Goal: Task Accomplishment & Management: Complete application form

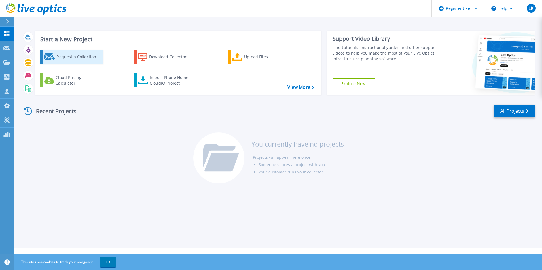
click at [58, 55] on div "Request a Collection" at bounding box center [78, 56] width 45 height 11
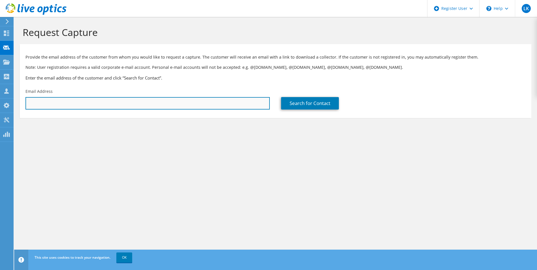
click at [94, 104] on input "text" at bounding box center [148, 103] width 245 height 12
paste input "cglisson@hasi.com"
type input "cglisson@hasi.com"
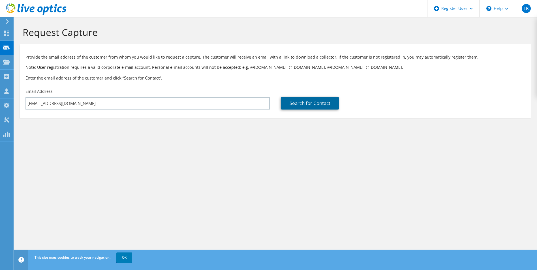
click at [299, 101] on link "Search for Contact" at bounding box center [310, 103] width 58 height 12
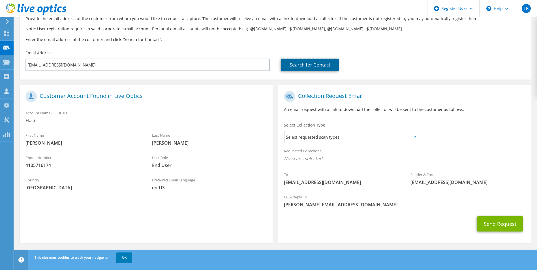
scroll to position [40, 0]
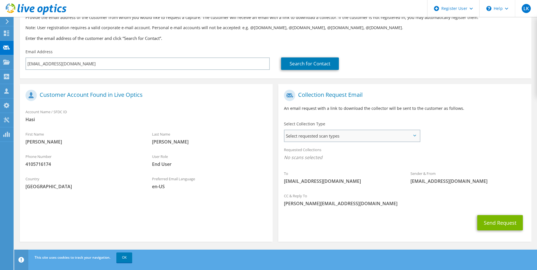
click at [353, 130] on span "Select requested scan types" at bounding box center [352, 135] width 135 height 11
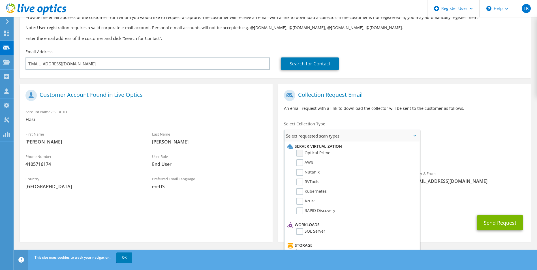
click at [298, 150] on label "Optical Prime" at bounding box center [314, 153] width 34 height 7
click at [0, 0] on input "Optical Prime" at bounding box center [0, 0] width 0 height 0
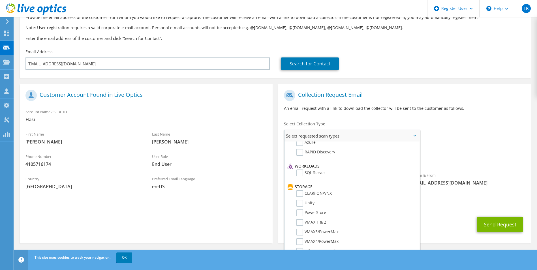
scroll to position [57, 0]
click at [498, 170] on div "Sender & From liveoptics@liveoptics.com" at bounding box center [468, 179] width 127 height 20
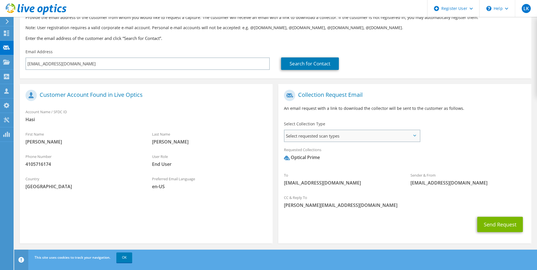
click at [417, 133] on span "Select requested scan types" at bounding box center [352, 135] width 135 height 11
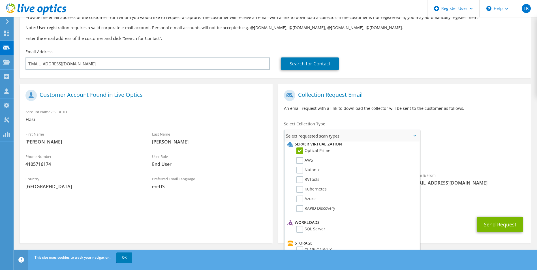
scroll to position [0, 0]
click at [486, 153] on div "Requested Collections No scans selected Optical Prime" at bounding box center [405, 155] width 253 height 23
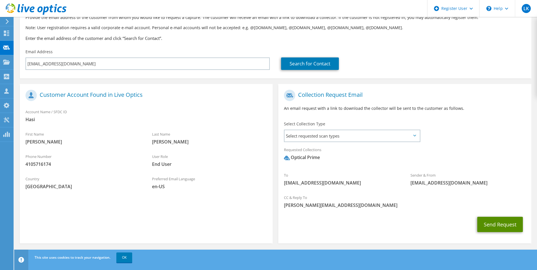
click at [507, 224] on button "Send Request" at bounding box center [501, 224] width 46 height 15
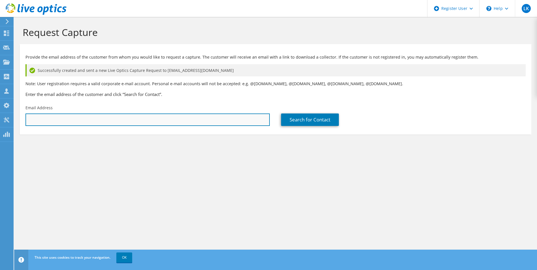
click at [95, 123] on input "text" at bounding box center [148, 120] width 245 height 12
paste input "rridgewell@hasi.com"
type input "rridgewell@hasi.com"
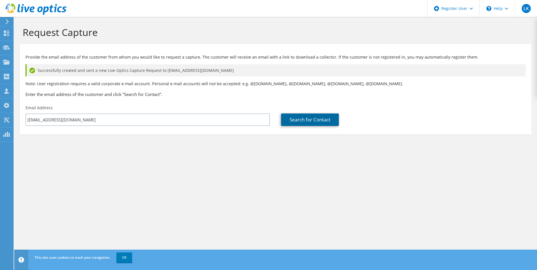
click at [317, 119] on link "Search for Contact" at bounding box center [310, 120] width 58 height 12
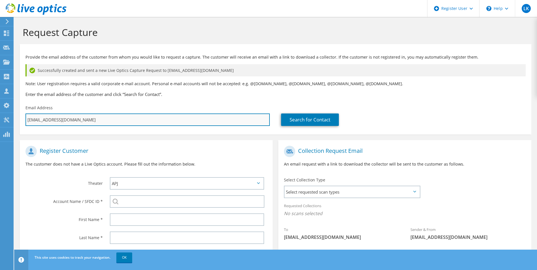
click at [82, 122] on input "rridgewell@hasi.com" at bounding box center [148, 120] width 245 height 12
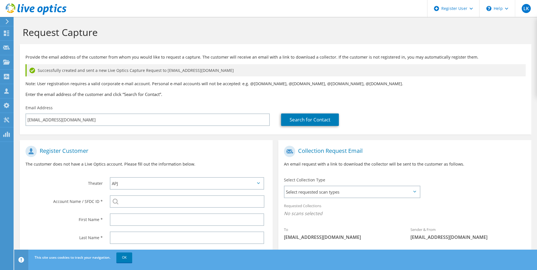
click at [120, 140] on div "Register Customer The customer does not have a Live Optics account. Please fill…" at bounding box center [146, 222] width 259 height 175
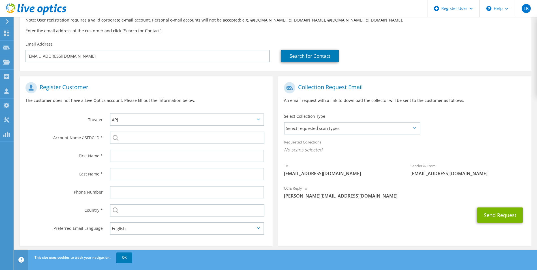
scroll to position [68, 0]
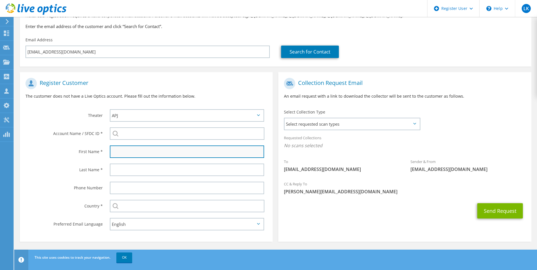
click at [136, 152] on input "text" at bounding box center [187, 152] width 155 height 12
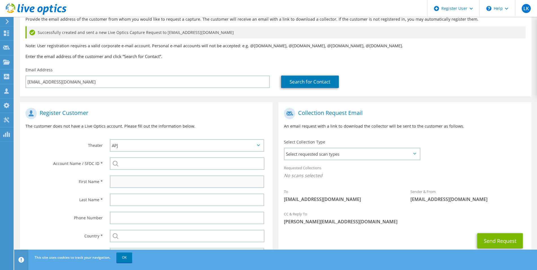
scroll to position [0, 0]
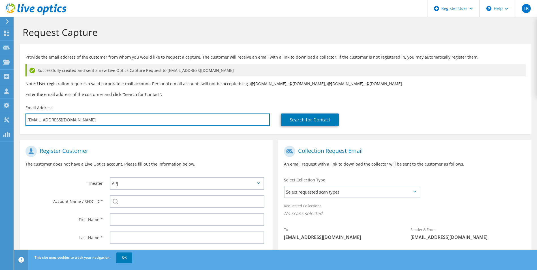
drag, startPoint x: 82, startPoint y: 121, endPoint x: -28, endPoint y: 117, distance: 109.7
click at [0, 117] on html "LK Dell User Liz Kiezulas Liz.Kiezulas@dell.com Dell My Profile Log Out \n Help…" at bounding box center [268, 135] width 537 height 270
type input "Select"
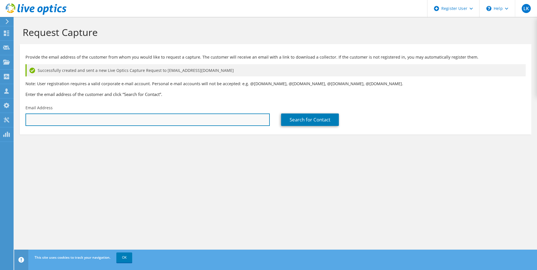
click at [53, 115] on input "text" at bounding box center [148, 120] width 245 height 12
paste input "rridgewell@hasi.com"
type input "rridgewell@hasi.com"
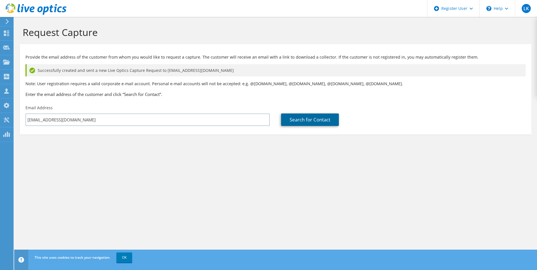
click at [289, 120] on link "Search for Contact" at bounding box center [310, 120] width 58 height 12
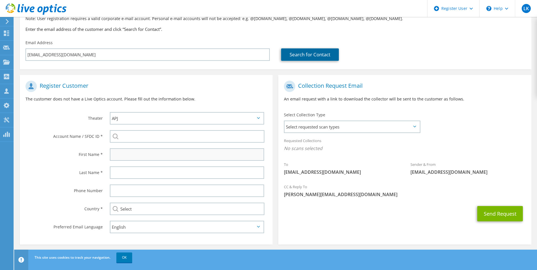
scroll to position [68, 0]
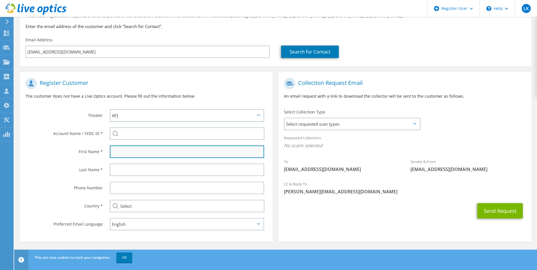
click at [136, 156] on input "text" at bounding box center [187, 152] width 155 height 12
type input "Ryan"
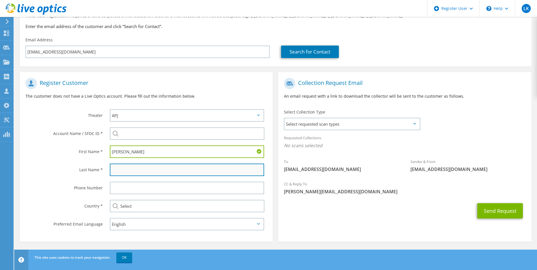
click at [124, 168] on input "text" at bounding box center [187, 170] width 155 height 12
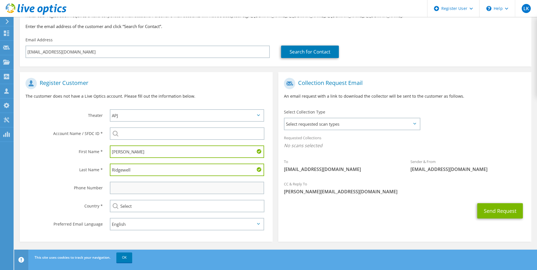
type input "Ridgewell"
click at [130, 191] on input "text" at bounding box center [187, 188] width 155 height 12
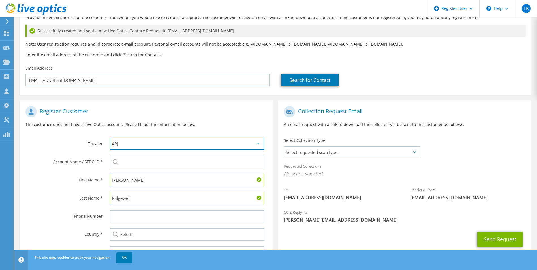
click at [150, 146] on select "APJ EMEA NA/LATAM" at bounding box center [187, 144] width 155 height 12
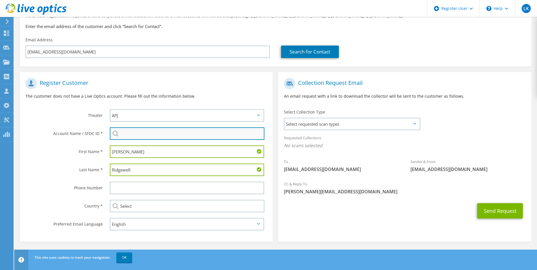
click at [151, 136] on input "search" at bounding box center [187, 134] width 155 height 12
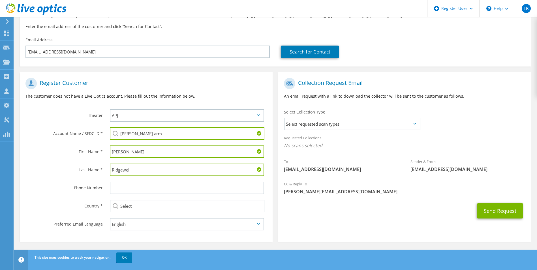
click at [162, 141] on li "Hannon Armstrong : 3026974857" at bounding box center [142, 137] width 65 height 7
type input "Hannon Armstrong : 3026974857"
click at [126, 191] on input "text" at bounding box center [187, 188] width 155 height 12
click at [307, 122] on span "Select requested scan types" at bounding box center [352, 123] width 135 height 11
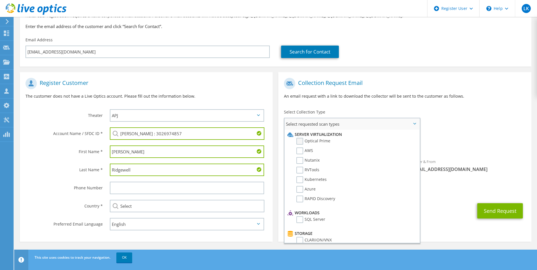
click at [314, 141] on label "Optical Prime" at bounding box center [314, 141] width 34 height 7
click at [0, 0] on input "Optical Prime" at bounding box center [0, 0] width 0 height 0
click at [380, 68] on div "Collection Request Email An email request with a link to download the collector…" at bounding box center [405, 154] width 259 height 175
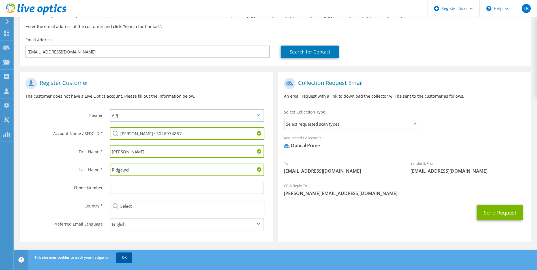
click at [120, 257] on link "OK" at bounding box center [124, 258] width 16 height 10
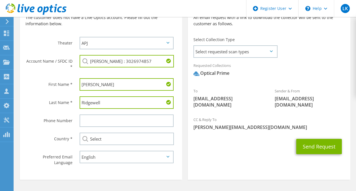
scroll to position [160, 0]
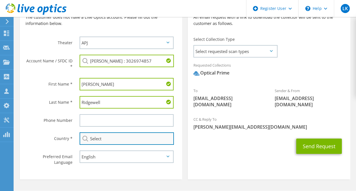
click at [147, 141] on input "Select" at bounding box center [127, 138] width 94 height 12
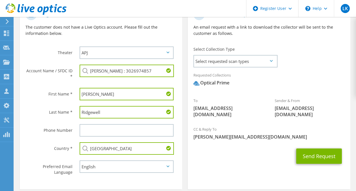
scroll to position [150, 0]
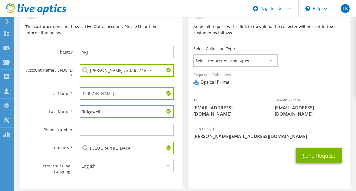
type input "[GEOGRAPHIC_DATA]"
click at [307, 149] on button "Send Request" at bounding box center [319, 155] width 46 height 15
